Goal: Task Accomplishment & Management: Manage account settings

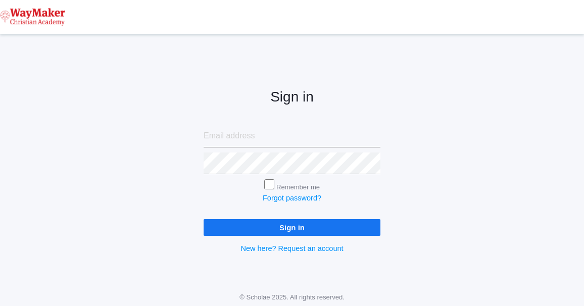
type input "[EMAIL_ADDRESS][DOMAIN_NAME]"
click at [289, 226] on input "Sign in" at bounding box center [292, 227] width 177 height 17
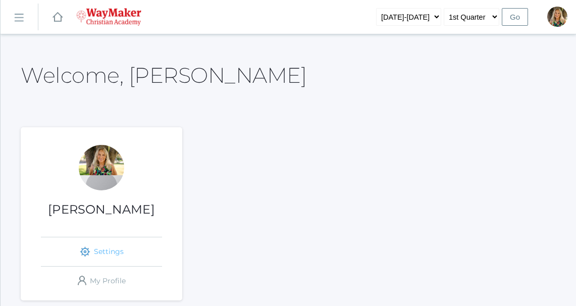
click at [117, 252] on link "icons/ui/navigation/settings Created with Sketch. Settings" at bounding box center [101, 251] width 121 height 29
